Goal: Information Seeking & Learning: Check status

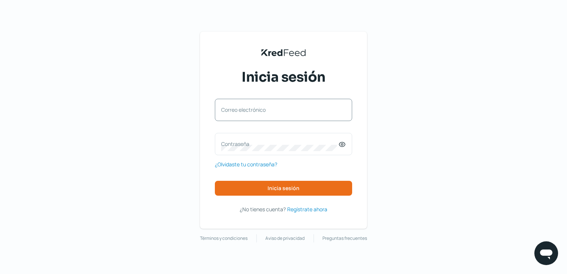
click at [271, 106] on label "Correo electrónico" at bounding box center [279, 109] width 117 height 7
click at [271, 110] on input "Correo electrónico" at bounding box center [283, 113] width 125 height 7
paste input "[EMAIL_ADDRESS][PERSON_NAME][DOMAIN_NAME]"
type input "[EMAIL_ADDRESS][PERSON_NAME][DOMAIN_NAME]"
click at [257, 166] on span "¿Olvidaste tu contraseña?" at bounding box center [246, 164] width 62 height 9
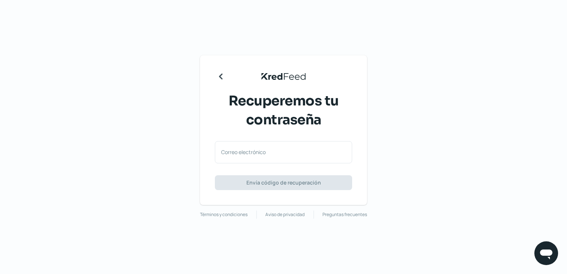
click at [223, 86] on div "KredFeed's Black Logo Recuperemos tu contraseña Correo electrónico Envía código…" at bounding box center [283, 130] width 167 height 150
click at [221, 81] on icon "Regresar" at bounding box center [221, 77] width 12 height 12
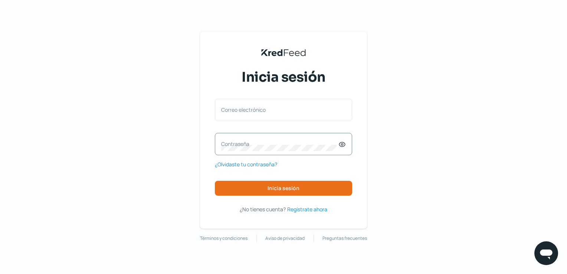
click at [247, 139] on div "Contraseña" at bounding box center [283, 144] width 137 height 22
click at [278, 114] on input "Correo electrónico" at bounding box center [283, 113] width 125 height 7
paste input "[EMAIL_ADDRESS][PERSON_NAME][DOMAIN_NAME]"
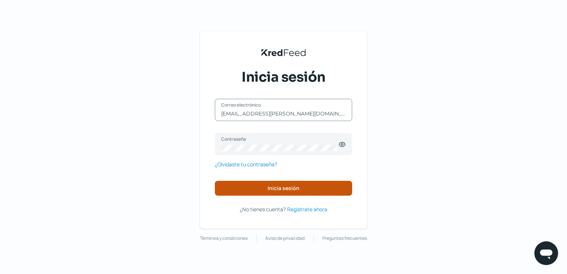
type input "[EMAIL_ADDRESS][PERSON_NAME][DOMAIN_NAME]"
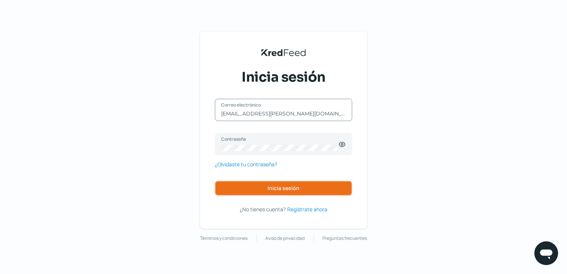
click at [268, 188] on button "Inicia sesión" at bounding box center [283, 188] width 137 height 15
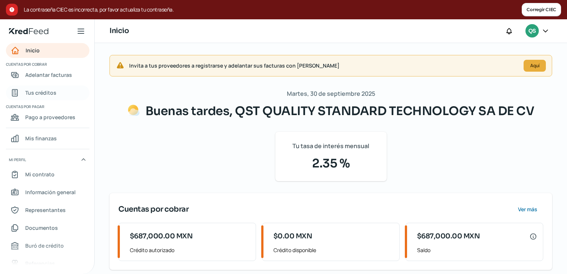
click at [57, 91] on link "Tus créditos" at bounding box center [48, 92] width 84 height 15
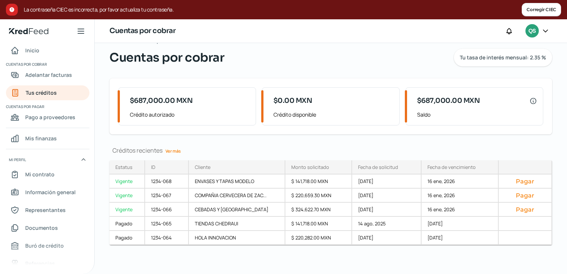
scroll to position [20, 0]
click at [178, 150] on link "Ver más" at bounding box center [173, 151] width 21 height 12
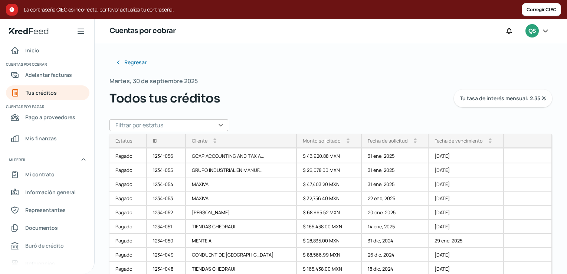
scroll to position [175, 0]
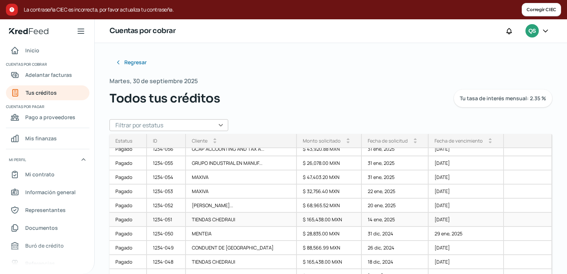
click at [242, 223] on div "TIENDAS CHEDRAUI" at bounding box center [241, 220] width 111 height 14
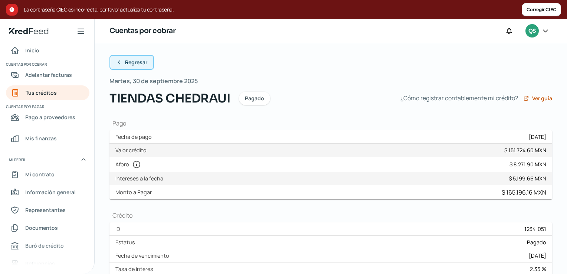
click at [133, 68] on button "Regresar" at bounding box center [132, 62] width 45 height 15
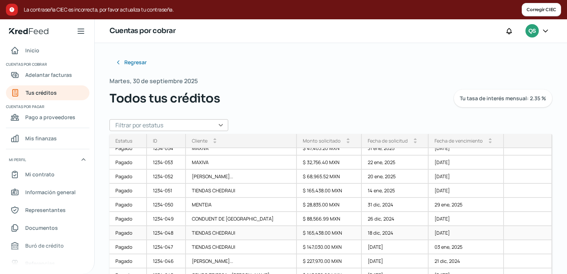
scroll to position [263, 0]
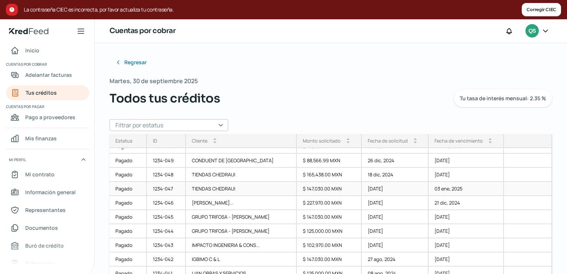
click at [215, 187] on div "TIENDAS CHEDRAUI" at bounding box center [241, 189] width 111 height 14
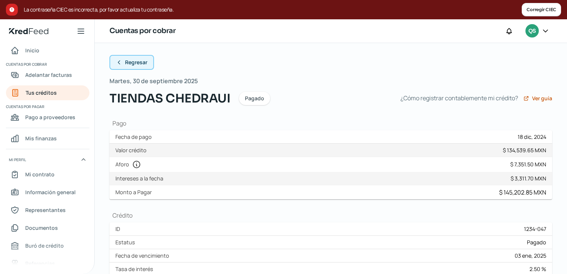
click at [123, 58] on button "Regresar" at bounding box center [132, 62] width 45 height 15
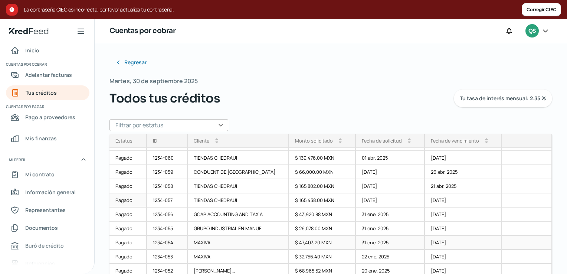
scroll to position [111, 0]
click at [196, 196] on div "TIENDAS CHEDRAUI" at bounding box center [239, 199] width 102 height 14
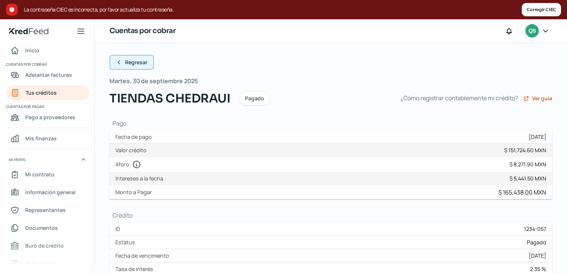
click at [136, 56] on button "Regresar" at bounding box center [132, 62] width 45 height 15
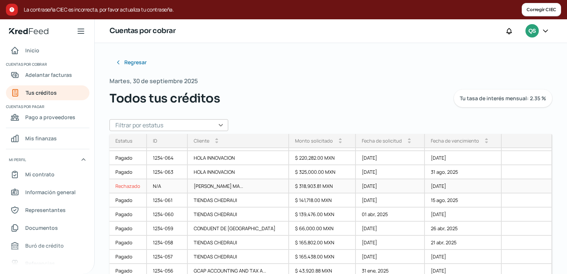
scroll to position [74, 0]
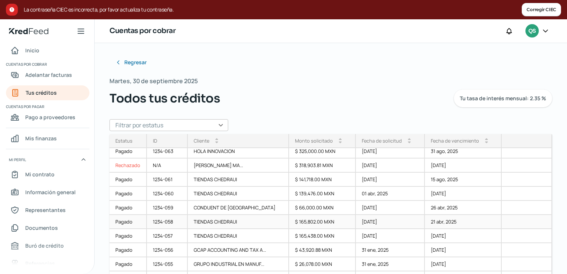
click at [381, 225] on div "[DATE]" at bounding box center [390, 222] width 69 height 14
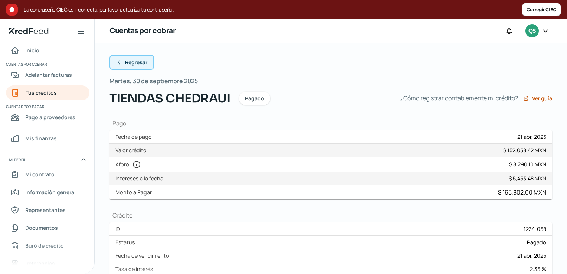
click at [137, 62] on span "Regresar" at bounding box center [136, 62] width 22 height 5
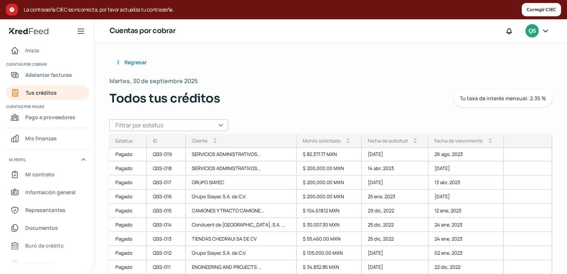
scroll to position [671, 0]
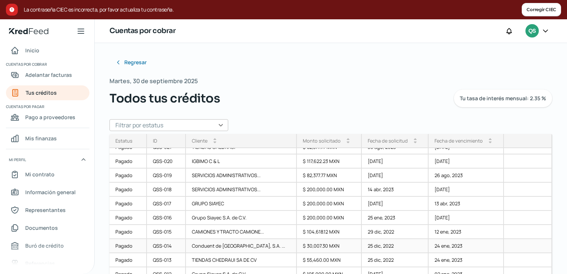
click at [258, 247] on div "Conduent de [GEOGRAPHIC_DATA], S.A. ..." at bounding box center [241, 246] width 111 height 14
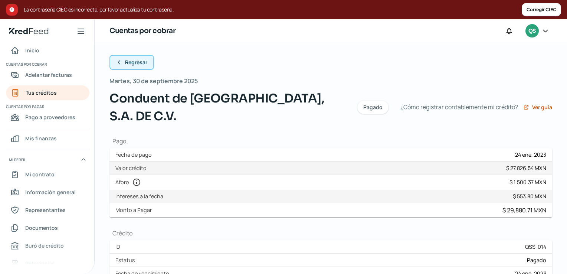
click at [131, 55] on button "Regresar" at bounding box center [132, 62] width 45 height 15
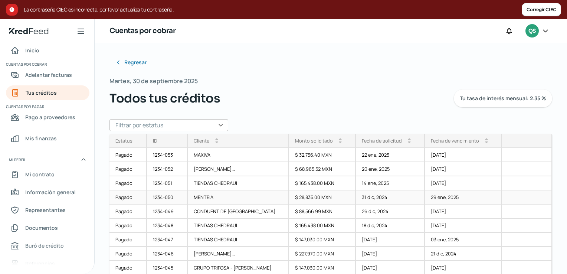
scroll to position [212, 0]
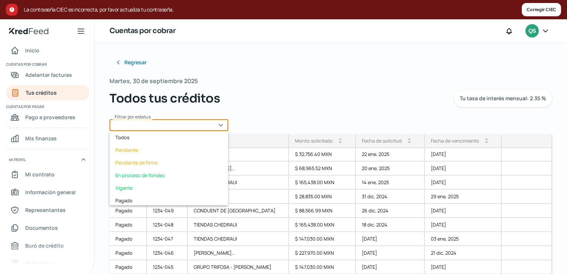
click at [216, 123] on input "text" at bounding box center [169, 125] width 119 height 12
click at [288, 88] on div "Martes, 30 de septiembre 2025 Todos tus créditos Tu tasa de interés mensual: 2.…" at bounding box center [331, 92] width 443 height 32
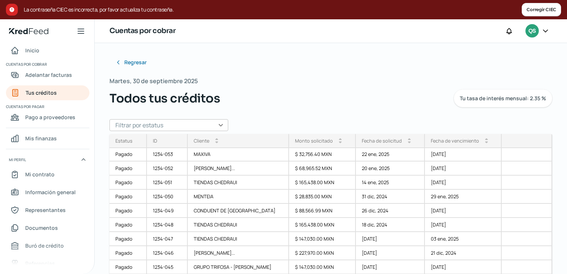
click at [246, 139] on div "Cliente arrow_drop_up arrow_drop_down" at bounding box center [239, 141] width 102 height 14
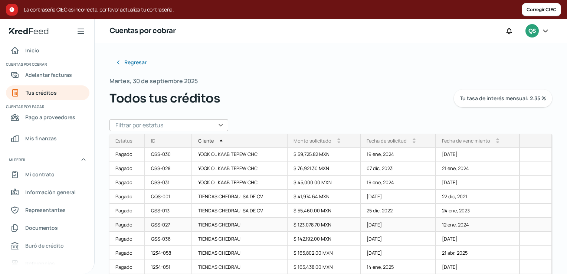
scroll to position [0, 0]
click at [243, 198] on div "TIENDAS CHEDRAUI SA DE CV" at bounding box center [239, 197] width 95 height 14
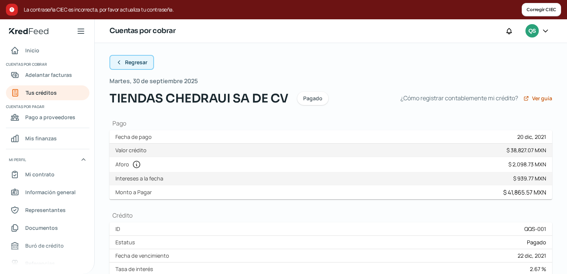
click at [140, 64] on span "Regresar" at bounding box center [136, 62] width 22 height 5
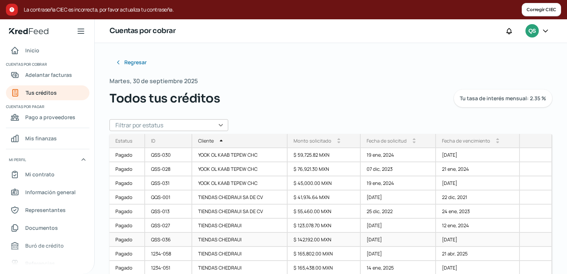
click at [242, 234] on div "TIENDAS CHEDRAUI" at bounding box center [239, 240] width 95 height 14
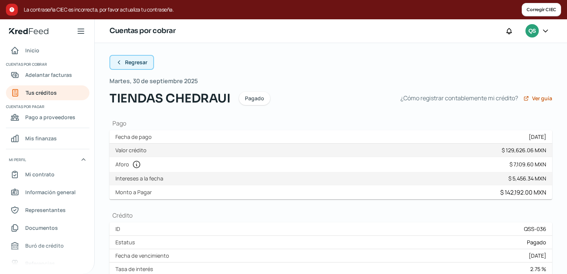
click at [136, 63] on span "Regresar" at bounding box center [136, 62] width 22 height 5
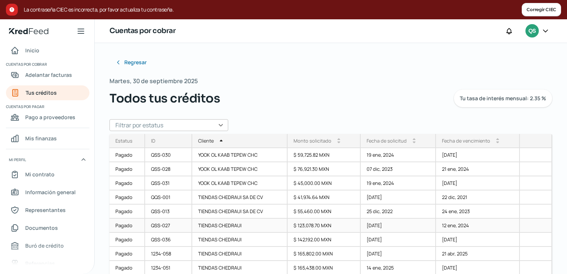
click at [253, 224] on div "TIENDAS CHEDRAUI" at bounding box center [239, 226] width 95 height 14
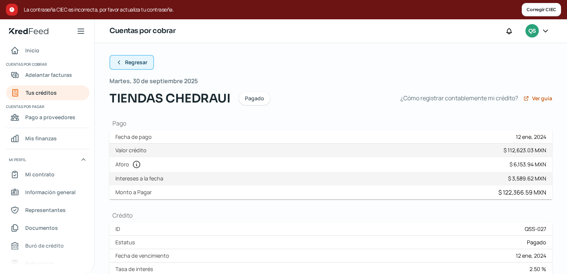
click at [139, 60] on span "Regresar" at bounding box center [136, 62] width 22 height 5
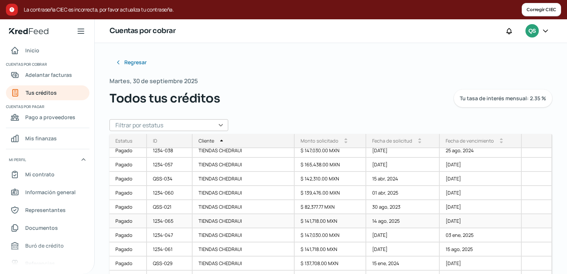
scroll to position [111, 0]
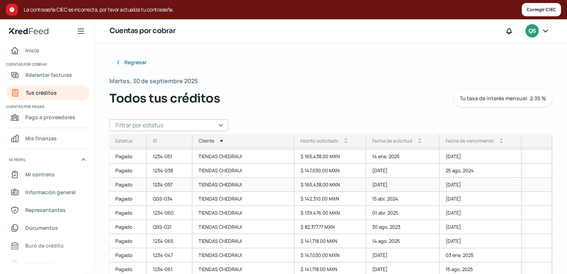
click at [221, 186] on div "TIENDAS CHEDRAUI" at bounding box center [244, 185] width 102 height 14
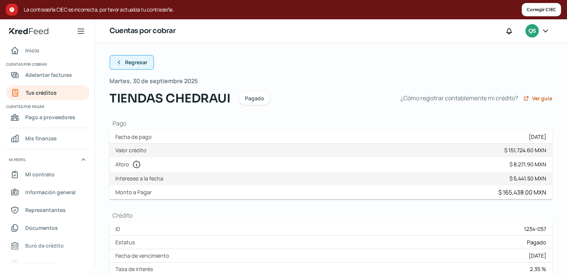
click at [143, 61] on span "Regresar" at bounding box center [136, 62] width 22 height 5
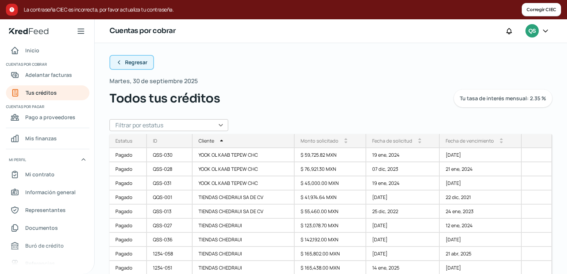
click at [125, 59] on button "Regresar" at bounding box center [132, 62] width 45 height 15
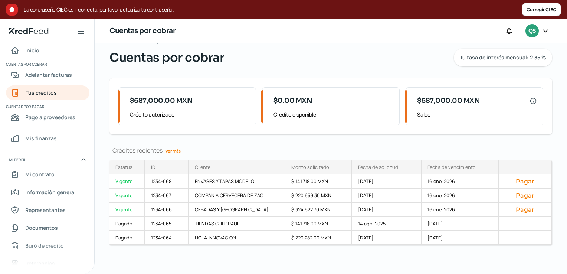
scroll to position [20, 0]
click at [177, 157] on div "Créditos recientes Ver más Estatus Vigente Vigente Vigente Pagado Pagado ID Cli…" at bounding box center [331, 204] width 443 height 117
click at [179, 152] on link "Ver más" at bounding box center [173, 151] width 21 height 12
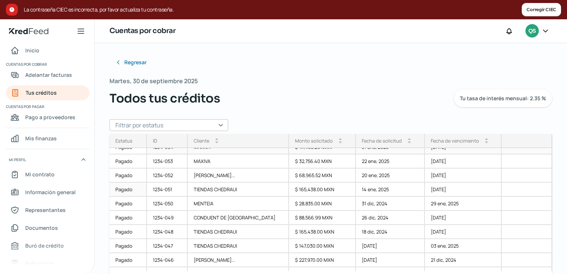
scroll to position [212, 0]
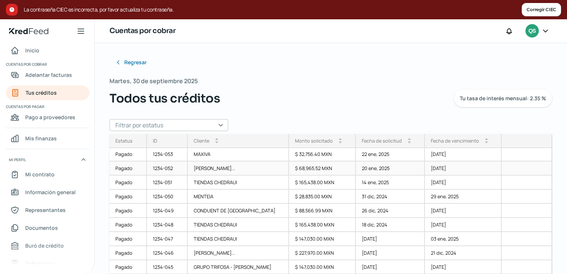
click at [242, 170] on div "[PERSON_NAME]..." at bounding box center [239, 169] width 102 height 14
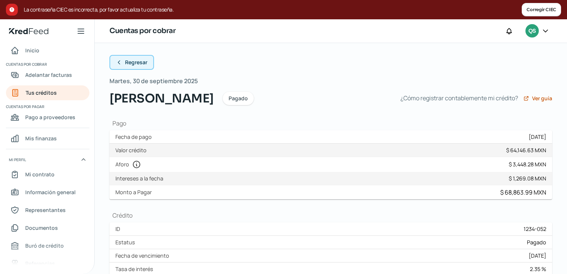
click at [120, 63] on icon at bounding box center [119, 62] width 6 height 6
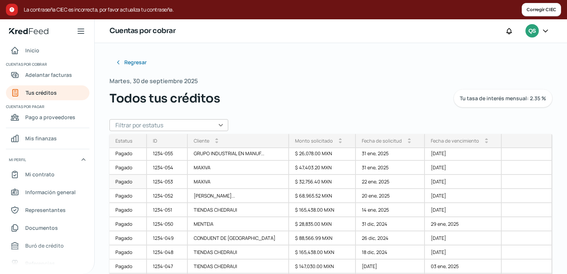
scroll to position [186, 0]
click at [225, 211] on div "TIENDAS CHEDRAUI" at bounding box center [239, 209] width 102 height 14
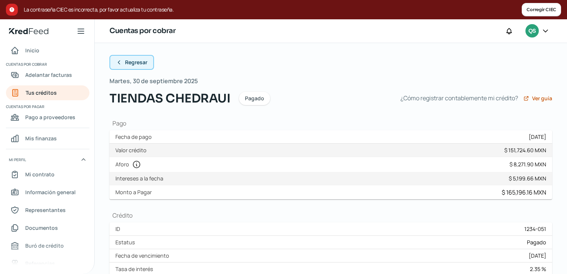
click at [114, 59] on button "Regresar" at bounding box center [132, 62] width 45 height 15
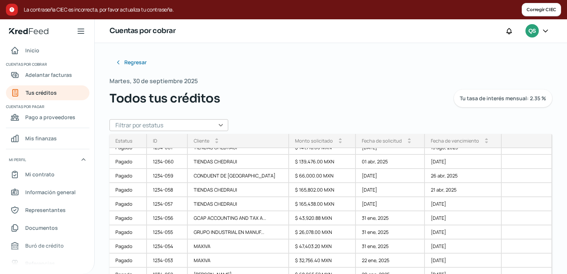
scroll to position [111, 0]
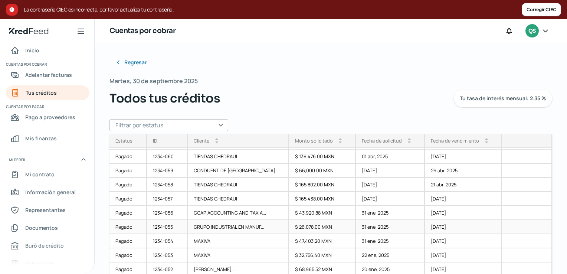
click at [222, 224] on div "GRUPO INDUSTRIAL EN MANUF..." at bounding box center [239, 227] width 102 height 14
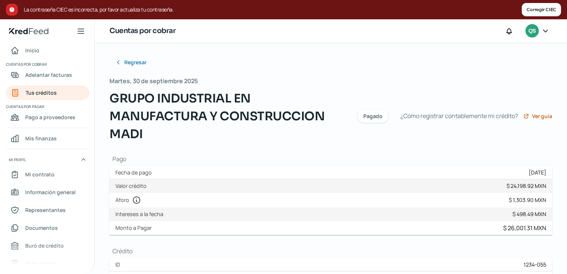
click at [136, 60] on span "Regresar" at bounding box center [136, 62] width 22 height 5
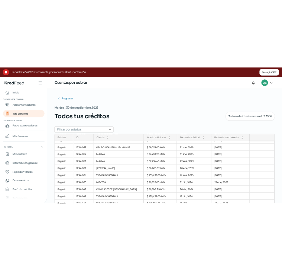
scroll to position [175, 0]
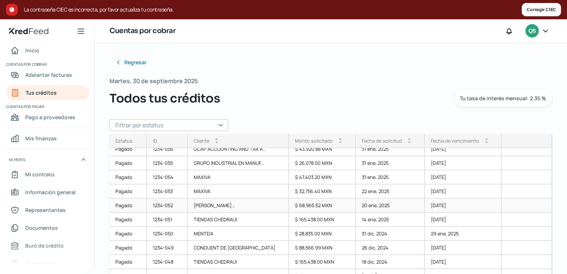
click at [237, 206] on div "[PERSON_NAME]..." at bounding box center [239, 206] width 102 height 14
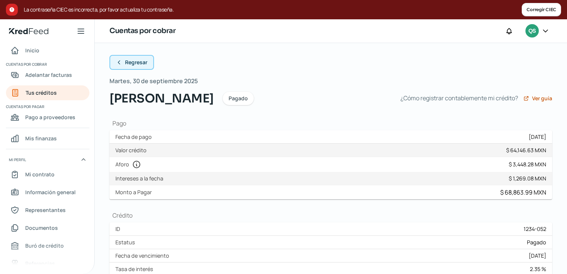
click at [140, 57] on button "Regresar" at bounding box center [132, 62] width 45 height 15
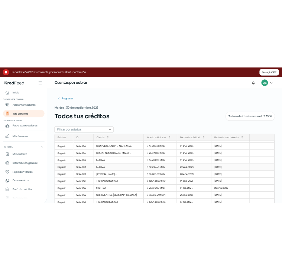
scroll to position [186, 0]
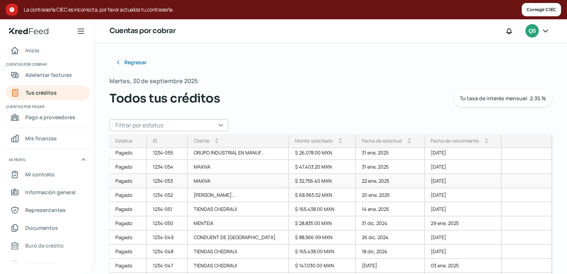
click at [208, 182] on div "MAXIVA" at bounding box center [239, 181] width 102 height 14
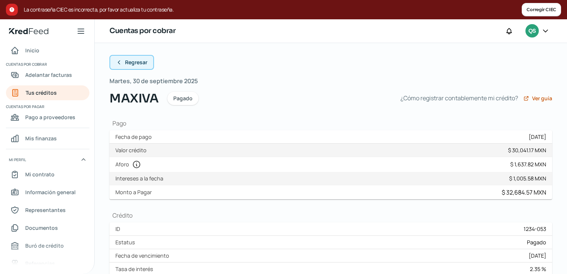
click at [127, 63] on span "Regresar" at bounding box center [136, 62] width 22 height 5
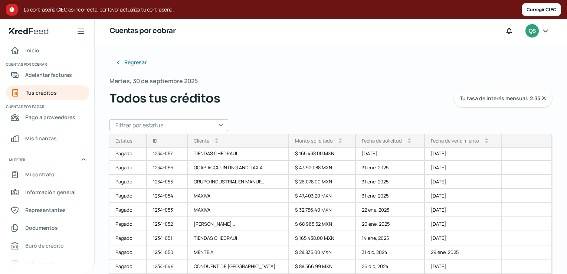
scroll to position [186, 0]
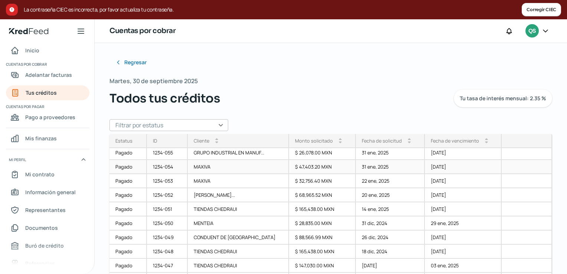
click at [215, 167] on div "MAXIVA" at bounding box center [239, 167] width 102 height 14
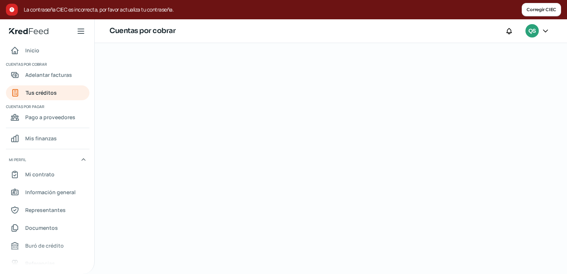
click at [348, 154] on div at bounding box center [331, 158] width 473 height 231
click at [64, 89] on link "Tus créditos" at bounding box center [48, 92] width 84 height 15
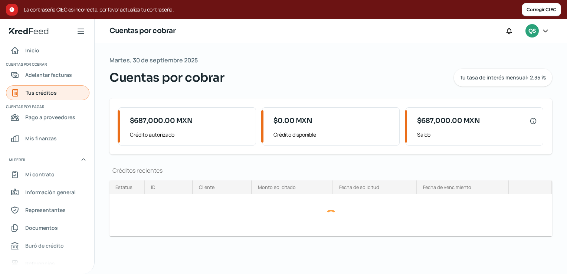
click at [56, 93] on link "Tus créditos" at bounding box center [48, 92] width 84 height 15
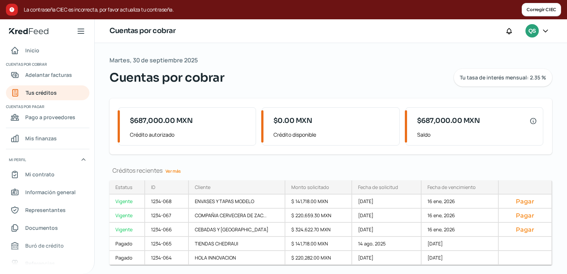
click at [178, 173] on link "Ver más" at bounding box center [173, 171] width 21 height 12
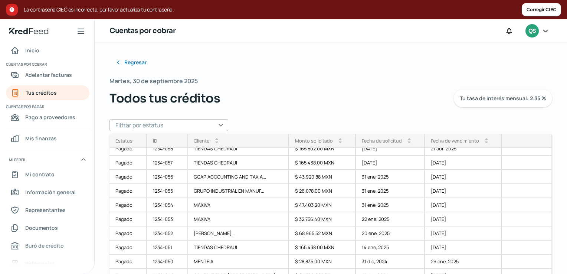
scroll to position [149, 0]
click at [238, 203] on div "MAXIVA" at bounding box center [239, 204] width 102 height 14
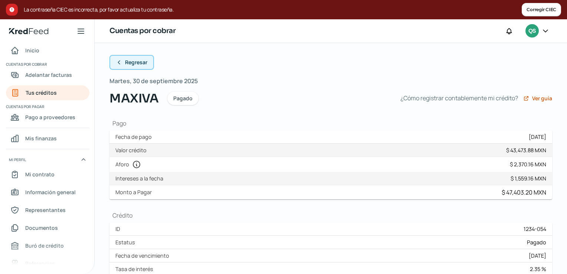
click at [142, 60] on span "Regresar" at bounding box center [136, 62] width 22 height 5
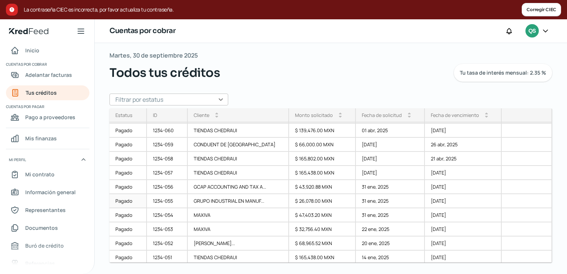
scroll to position [111, 0]
click at [230, 204] on div "GRUPO INDUSTRIAL EN MANUF..." at bounding box center [239, 202] width 102 height 14
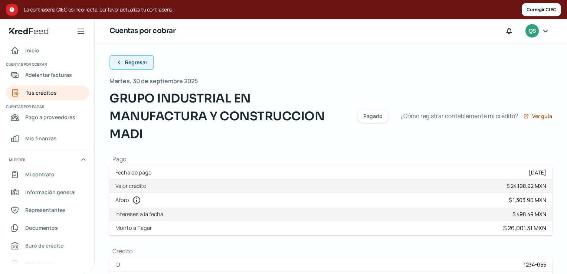
click at [128, 62] on span "Regresar" at bounding box center [136, 62] width 22 height 5
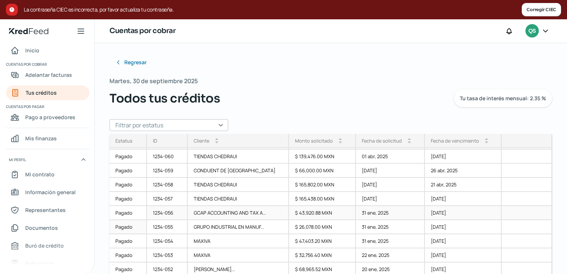
scroll to position [111, 0]
click at [216, 210] on div "GCAP ACCOUNTING AND TAX A..." at bounding box center [239, 213] width 102 height 14
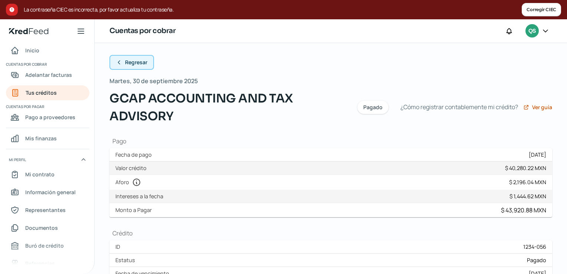
click at [144, 64] on span "Regresar" at bounding box center [136, 62] width 22 height 5
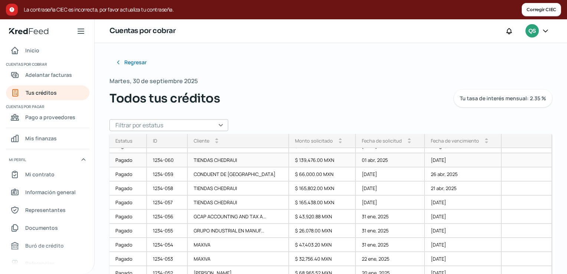
scroll to position [111, 0]
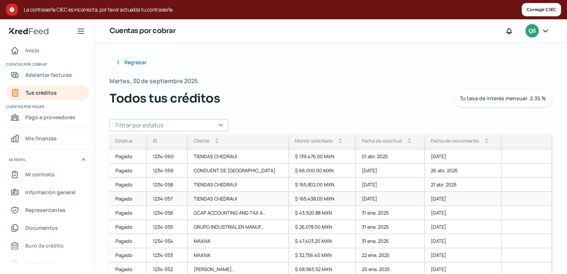
click at [200, 197] on div "TIENDAS CHEDRAUI" at bounding box center [239, 199] width 102 height 14
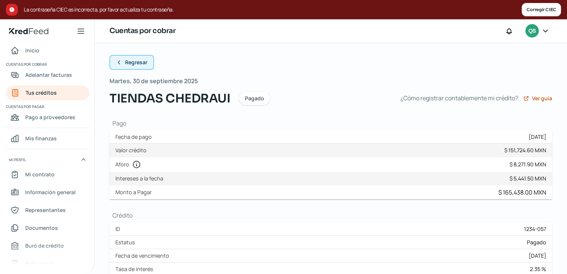
click at [139, 68] on button "Regresar" at bounding box center [132, 62] width 45 height 15
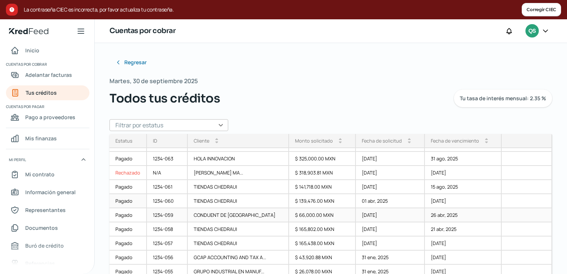
scroll to position [74, 0]
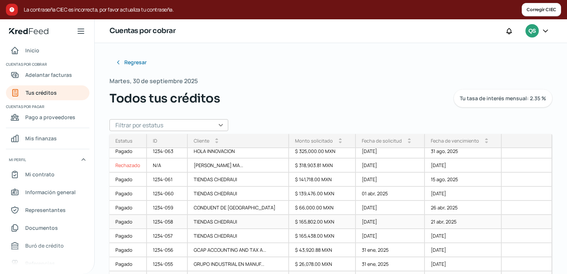
click at [177, 218] on div "1234-058" at bounding box center [167, 222] width 41 height 14
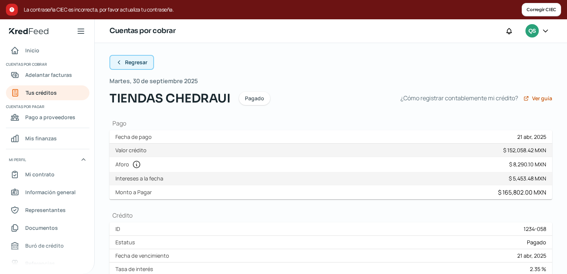
click at [143, 66] on button "Regresar" at bounding box center [132, 62] width 45 height 15
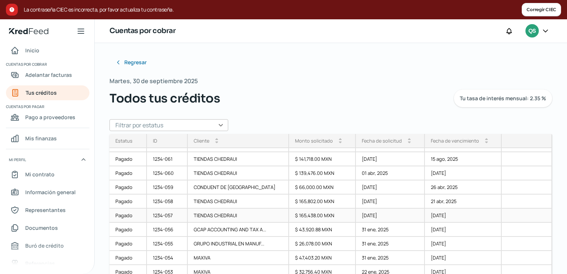
scroll to position [74, 0]
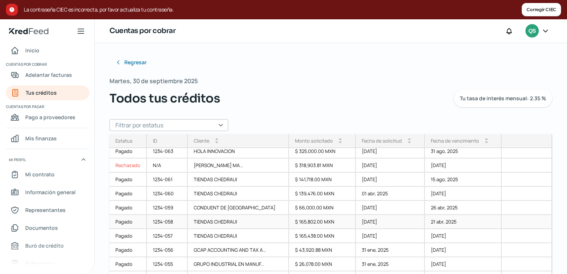
click at [189, 218] on div "TIENDAS CHEDRAUI" at bounding box center [239, 222] width 102 height 14
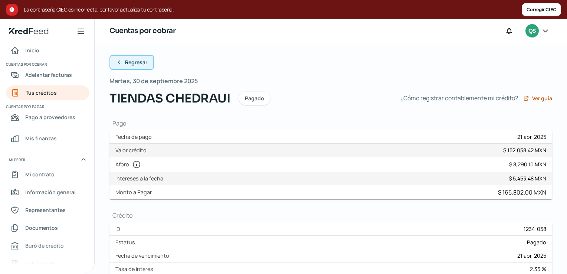
click at [142, 61] on span "Regresar" at bounding box center [136, 62] width 22 height 5
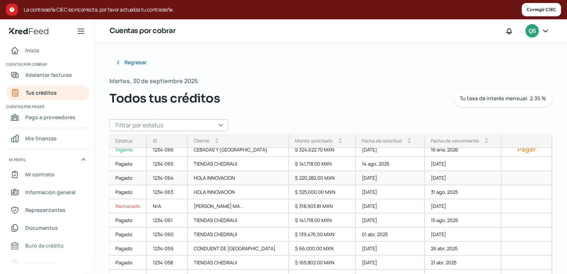
scroll to position [37, 0]
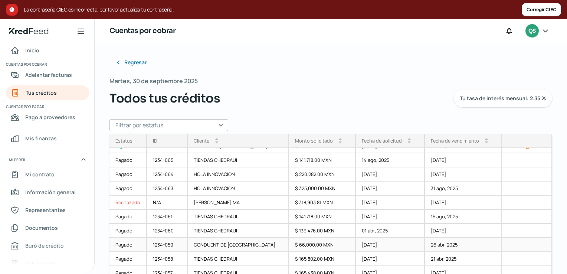
click at [196, 240] on div "CONDUENT DE [GEOGRAPHIC_DATA]" at bounding box center [239, 245] width 102 height 14
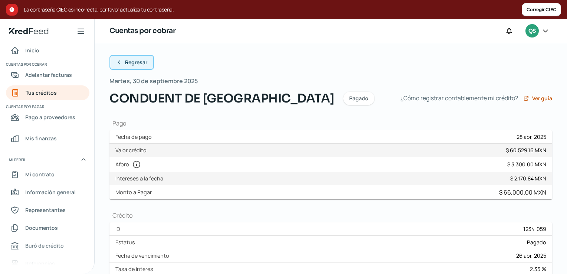
click at [142, 64] on span "Regresar" at bounding box center [136, 62] width 22 height 5
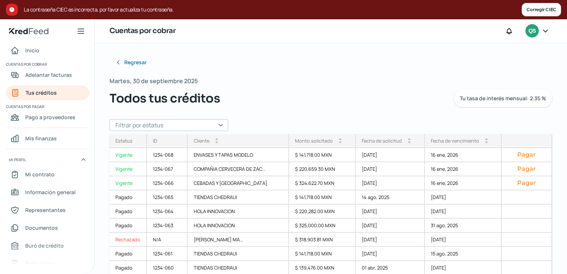
click at [548, 31] on icon at bounding box center [545, 30] width 7 height 7
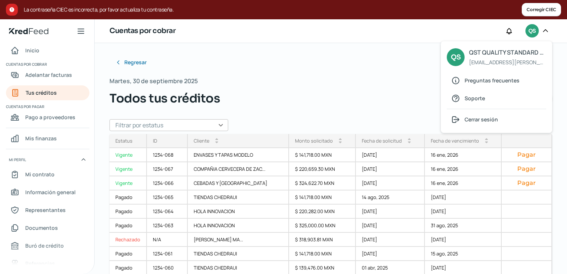
click at [488, 118] on span "Cerrar sesión" at bounding box center [481, 119] width 33 height 9
